Goal: Transaction & Acquisition: Purchase product/service

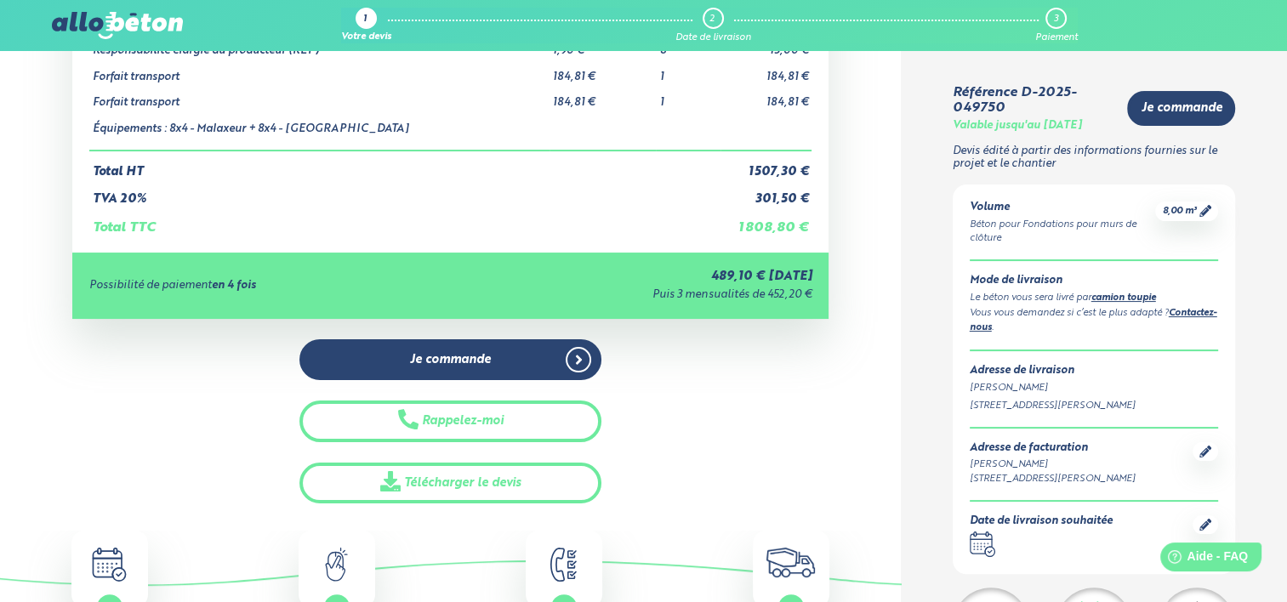
drag, startPoint x: 687, startPoint y: 276, endPoint x: 740, endPoint y: 274, distance: 52.8
click at [740, 274] on div "489,10 € [DATE]" at bounding box center [635, 277] width 353 height 14
drag, startPoint x: 740, startPoint y: 274, endPoint x: 745, endPoint y: 304, distance: 30.2
click at [745, 304] on div "Possibilité de paiement en 4 fois 489,10 € [DATE] Puis 3 mensualités de 452,20 €" at bounding box center [450, 286] width 757 height 66
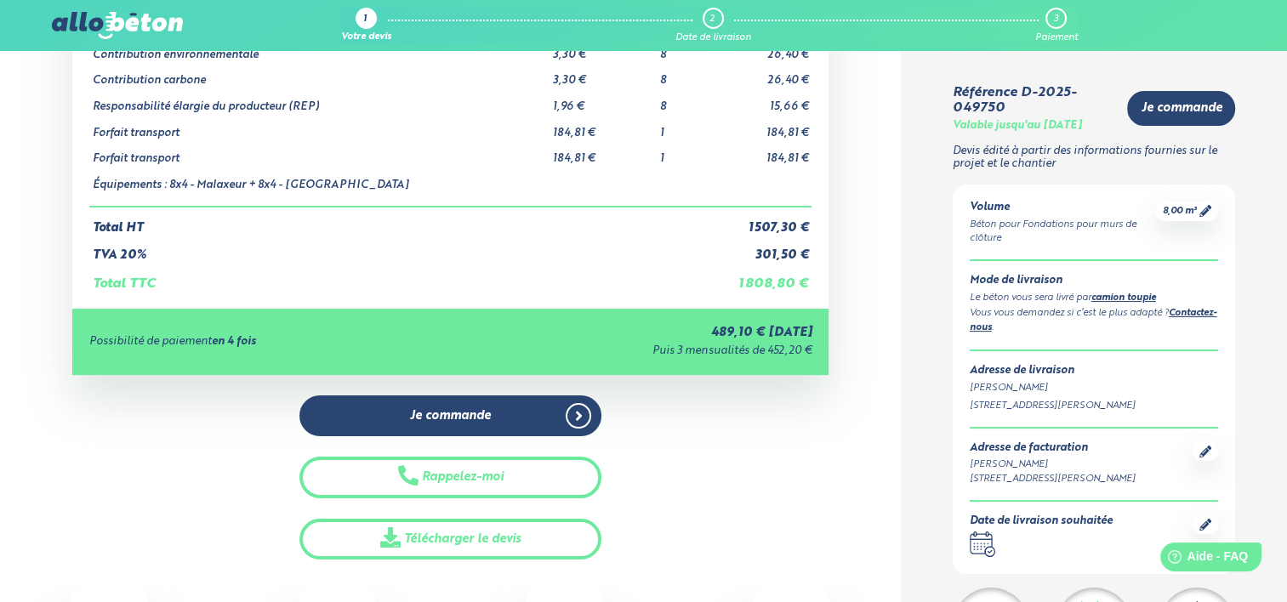
scroll to position [170, 0]
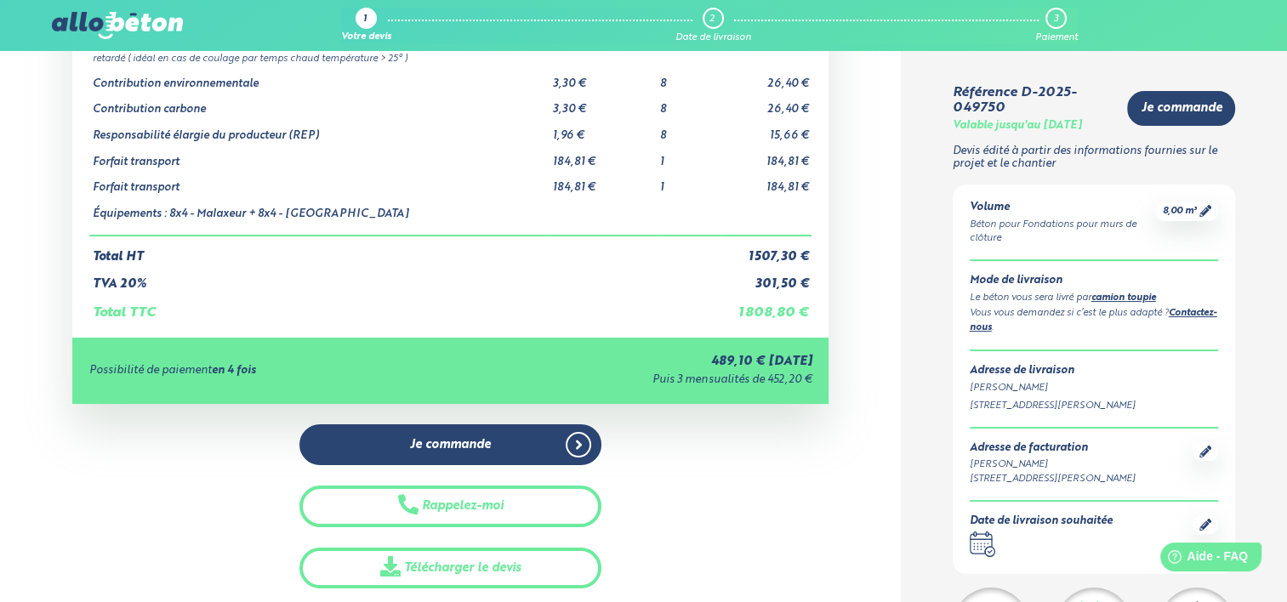
drag, startPoint x: 646, startPoint y: 382, endPoint x: 802, endPoint y: 374, distance: 156.7
click at [802, 374] on div "Puis 3 mensualités de 452,20 €" at bounding box center [635, 380] width 353 height 13
drag, startPoint x: 802, startPoint y: 374, endPoint x: 761, endPoint y: 485, distance: 117.9
click at [761, 485] on div "Je commande Rappelez-moi Télécharger le devis" at bounding box center [450, 506] width 757 height 165
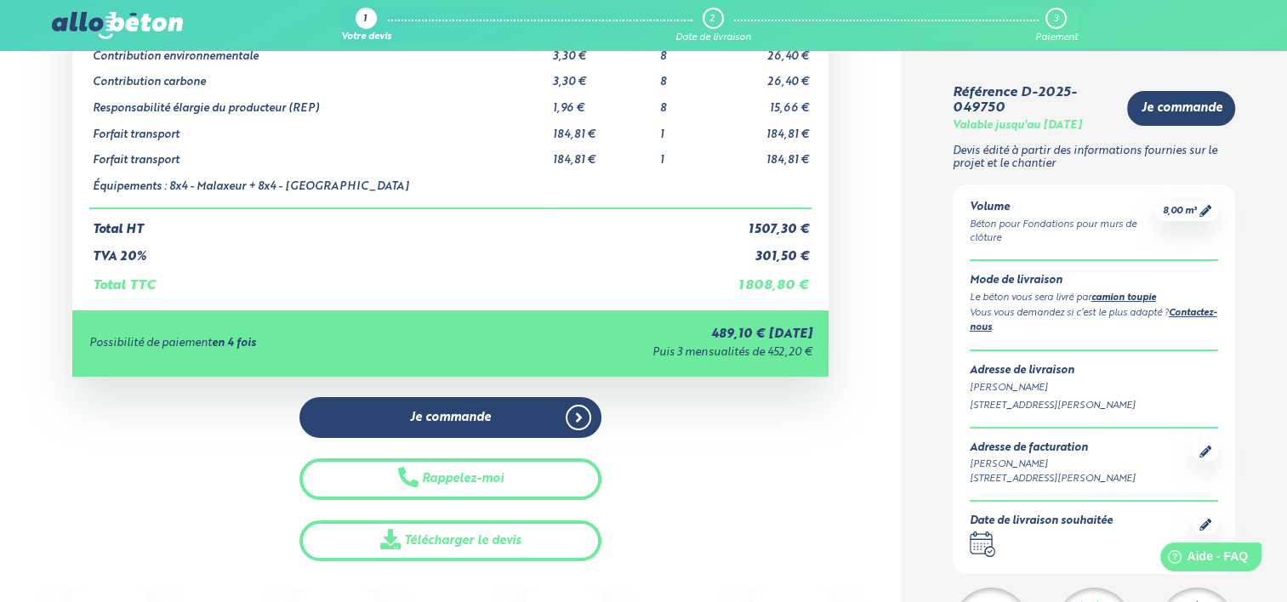
scroll to position [0, 0]
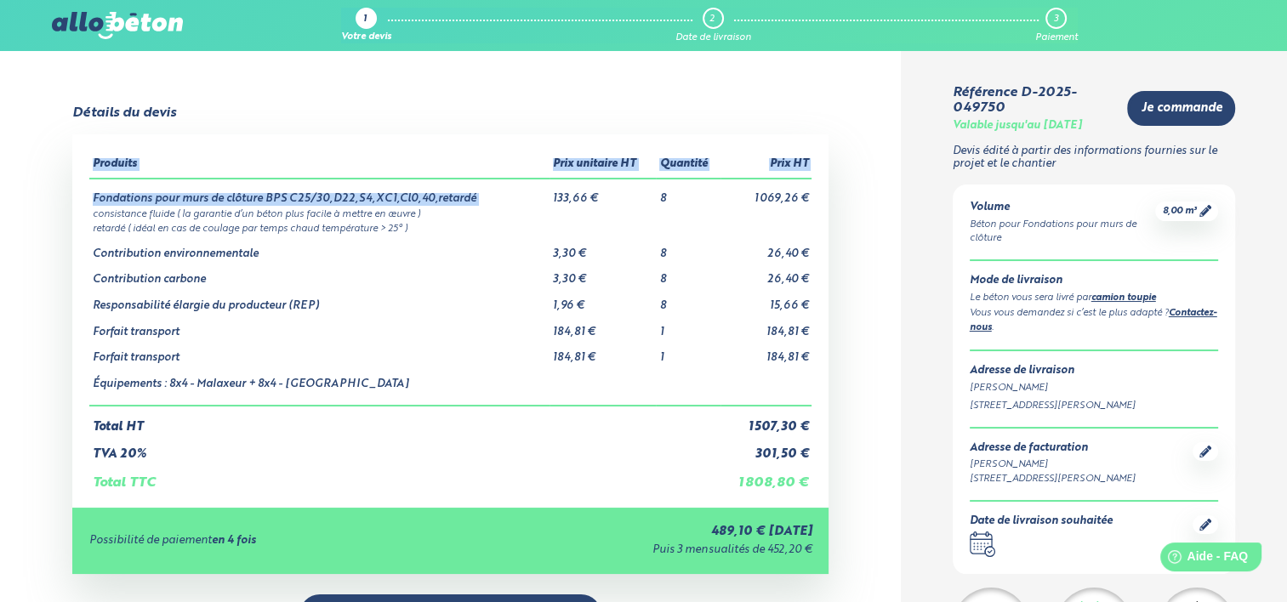
drag, startPoint x: 554, startPoint y: 198, endPoint x: 815, endPoint y: 460, distance: 369.9
click at [815, 460] on div "Produits Prix unitaire HT Quantité Prix HT Fondations pour murs de clôture BPS …" at bounding box center [450, 320] width 757 height 373
drag, startPoint x: 815, startPoint y: 460, endPoint x: 817, endPoint y: 476, distance: 16.3
click at [817, 476] on div "Produits Prix unitaire HT Quantité Prix HT Fondations pour murs de clôture BPS …" at bounding box center [450, 320] width 757 height 373
click at [773, 491] on td "1 808,80 €" at bounding box center [766, 476] width 91 height 29
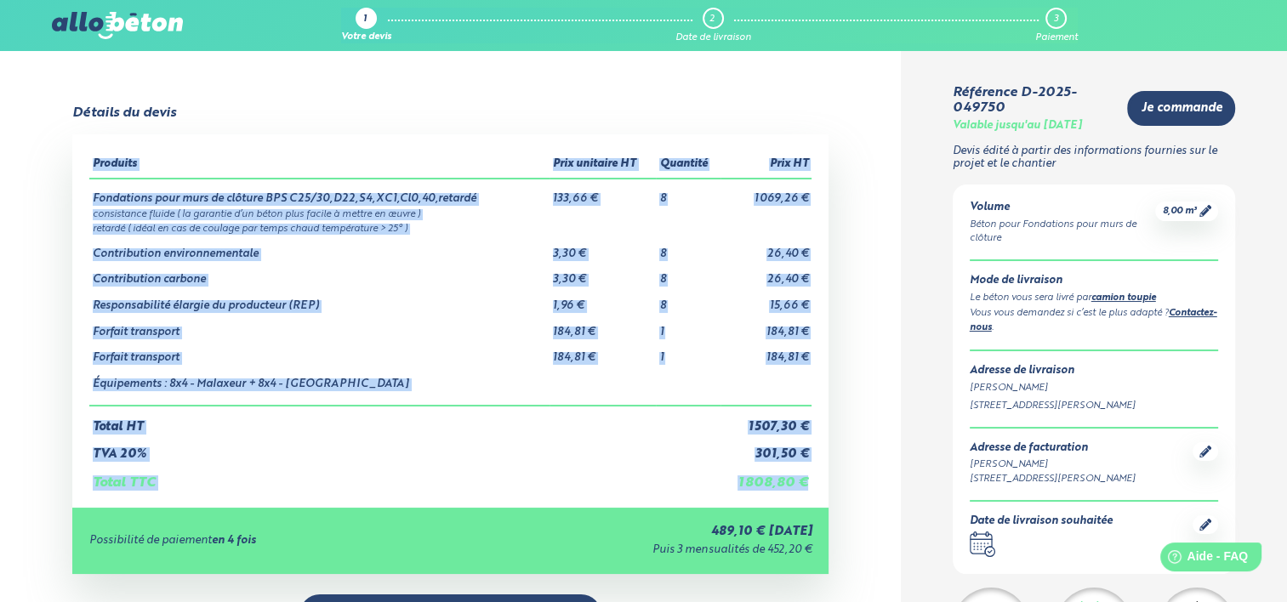
drag, startPoint x: 810, startPoint y: 484, endPoint x: 81, endPoint y: 203, distance: 781.2
click at [81, 203] on div "Produits Prix unitaire HT Quantité Prix HT Fondations pour murs de clôture BPS …" at bounding box center [450, 320] width 757 height 373
drag, startPoint x: 81, startPoint y: 203, endPoint x: 88, endPoint y: 190, distance: 15.2
click at [88, 190] on div "Produits Prix unitaire HT Quantité Prix HT Fondations pour murs de clôture BPS …" at bounding box center [450, 320] width 757 height 373
click at [86, 204] on div "Produits Prix unitaire HT Quantité Prix HT Fondations pour murs de clôture BPS …" at bounding box center [450, 320] width 757 height 373
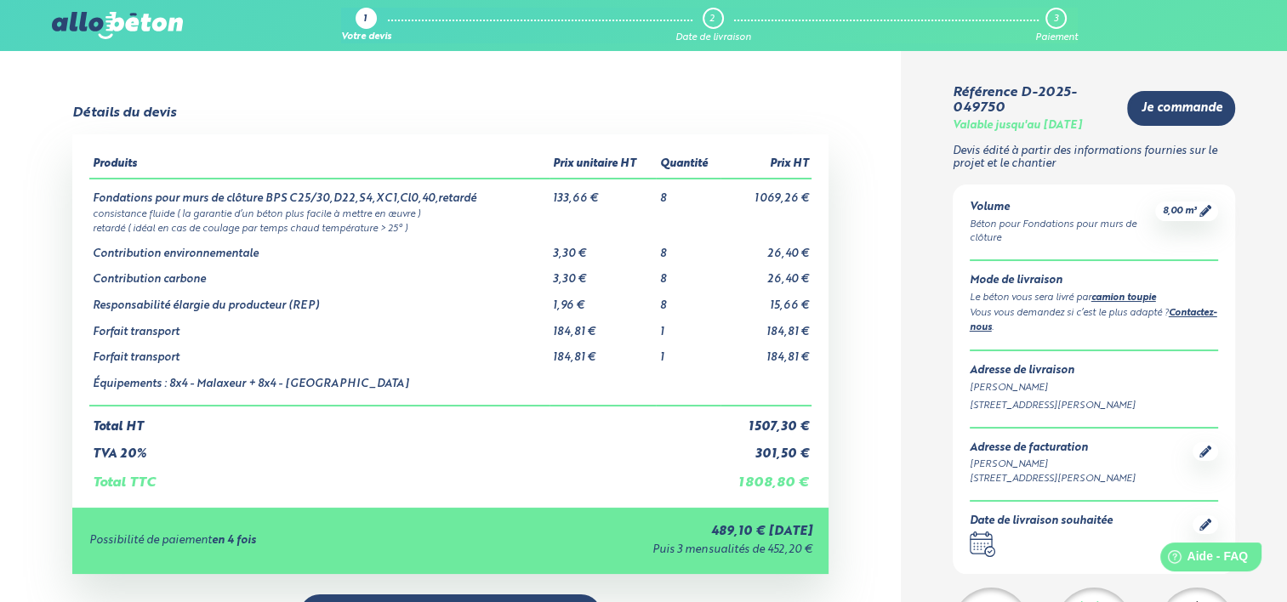
drag, startPoint x: 330, startPoint y: 263, endPoint x: 320, endPoint y: 261, distance: 10.3
click at [320, 260] on td "Contribution carbone" at bounding box center [319, 273] width 461 height 26
